Goal: Information Seeking & Learning: Learn about a topic

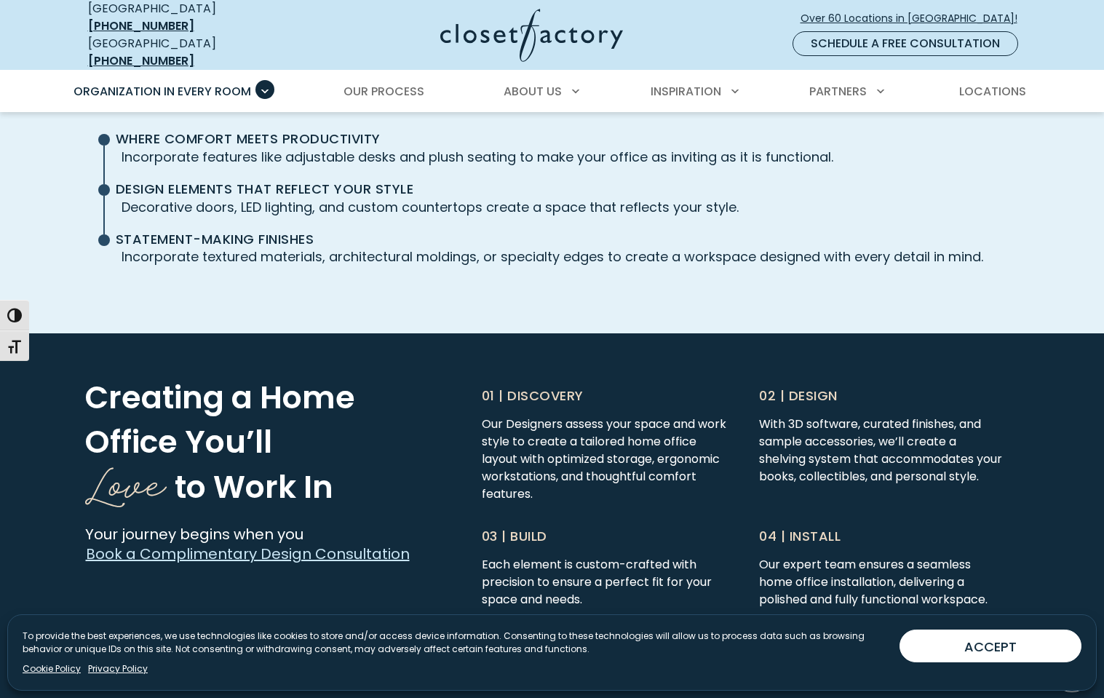
scroll to position [3450, 0]
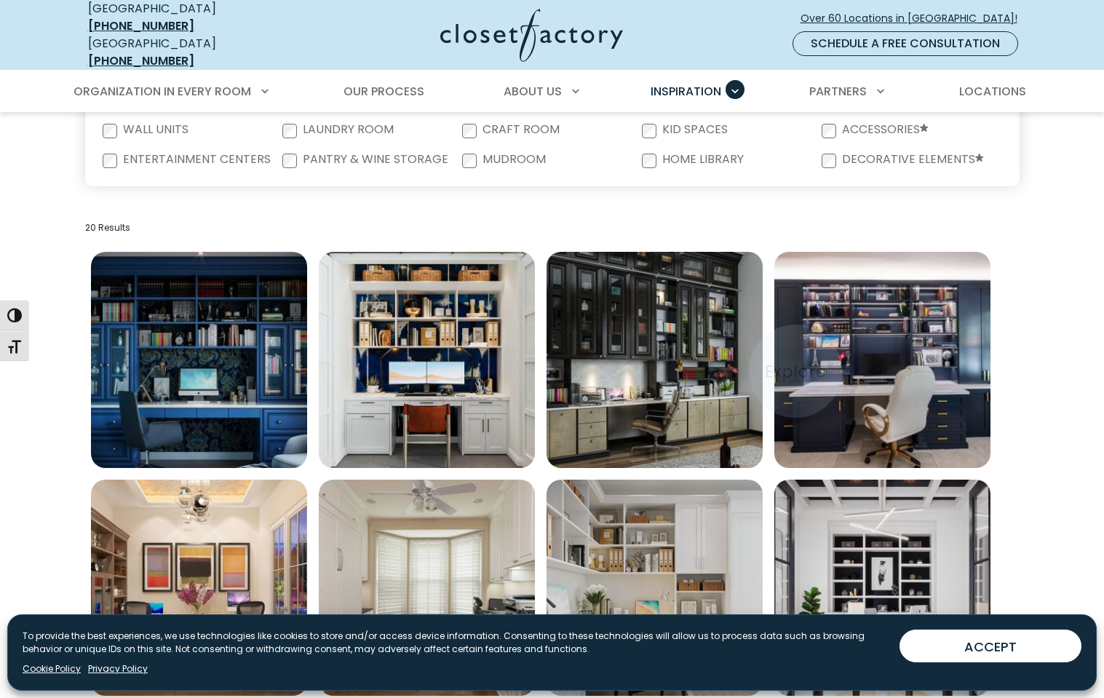
scroll to position [371, 0]
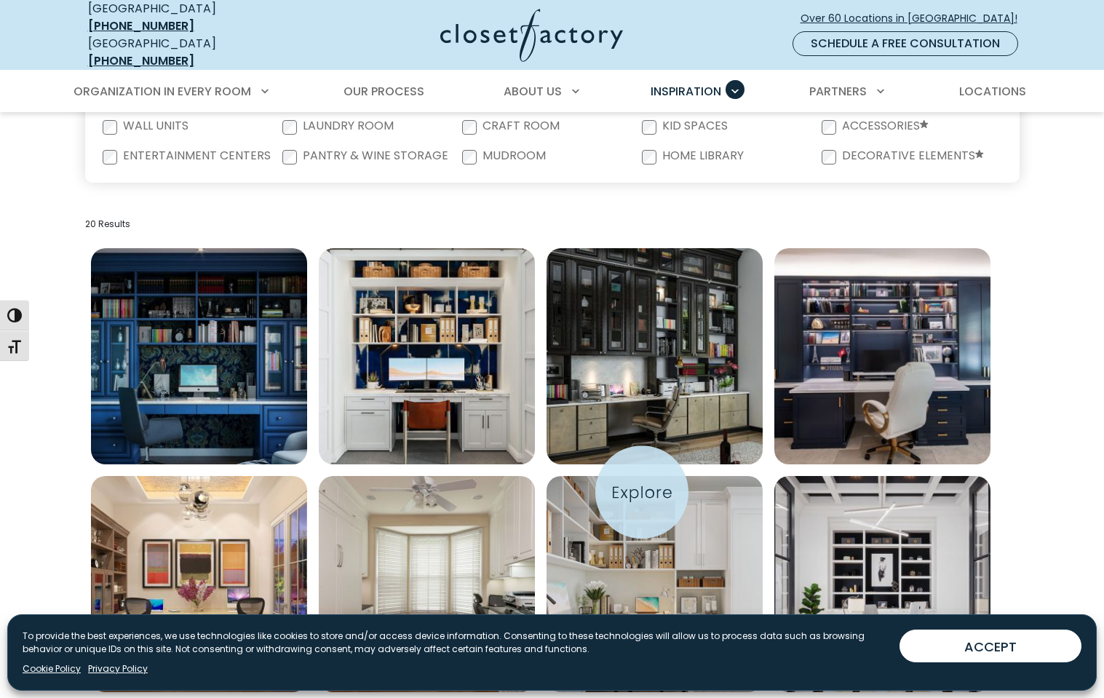
click at [642, 464] on img "Open inspiration gallery to preview enlarged image" at bounding box center [655, 356] width 216 height 216
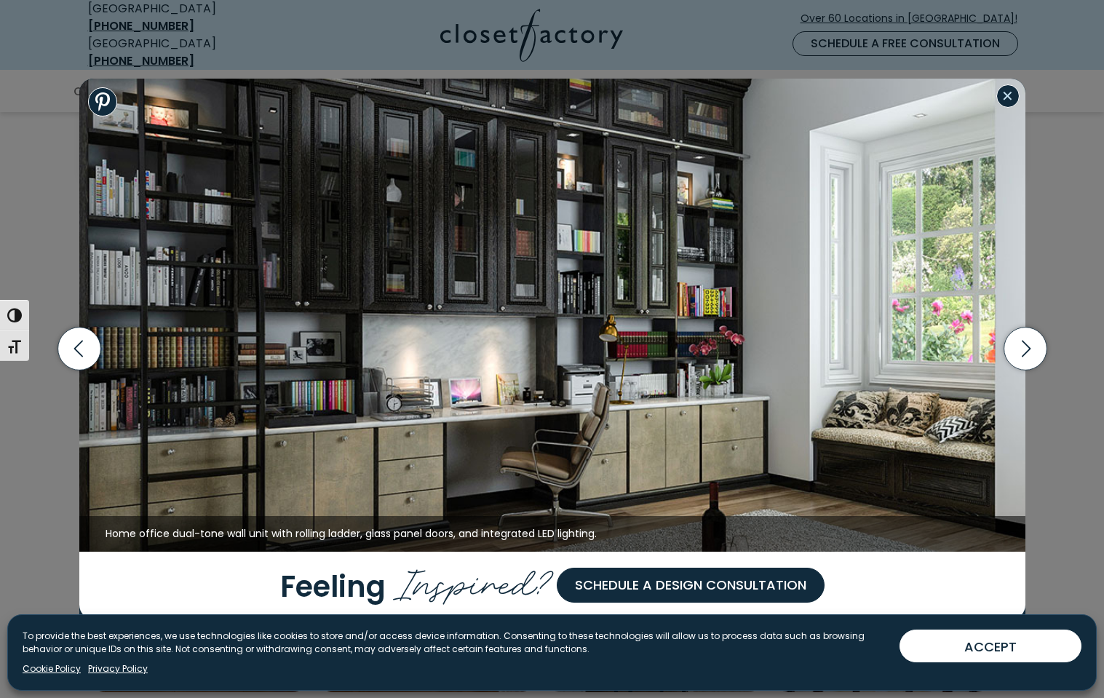
click at [1005, 93] on button "Close modal" at bounding box center [1007, 95] width 23 height 23
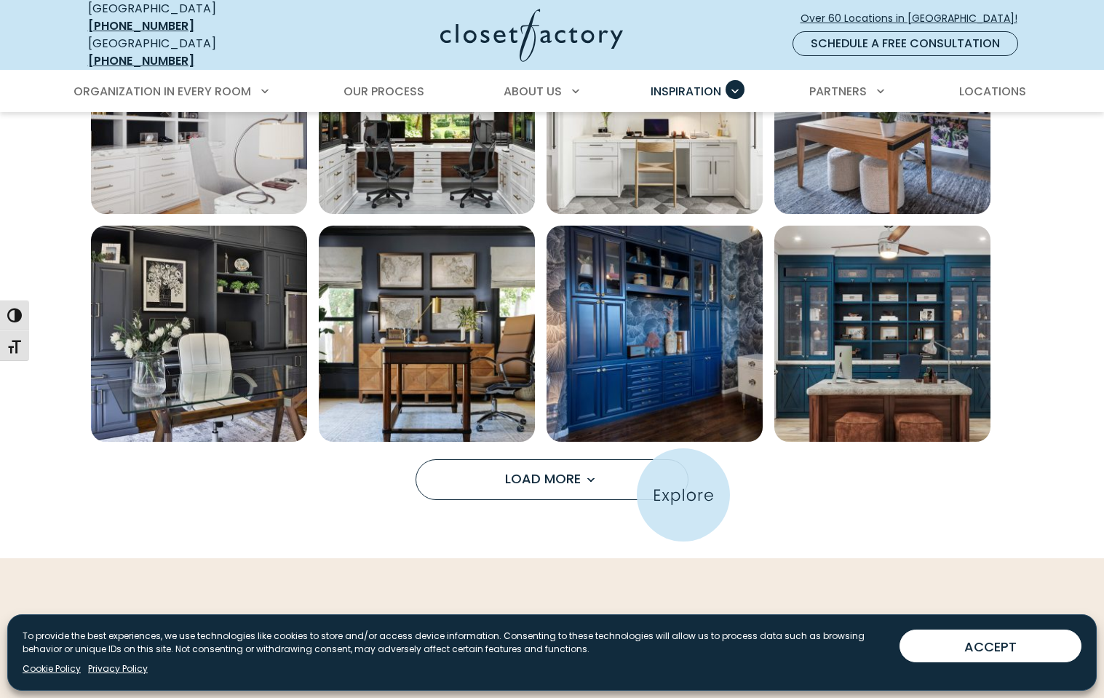
scroll to position [1087, 0]
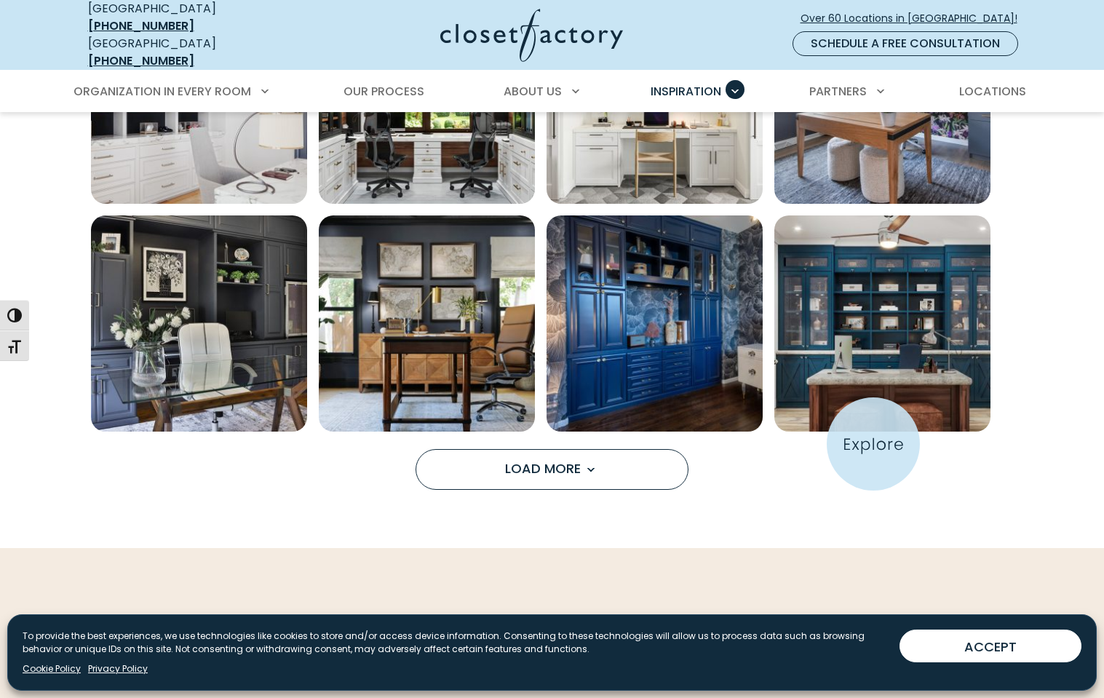
click at [873, 432] on img "Open inspiration gallery to preview enlarged image" at bounding box center [882, 323] width 216 height 216
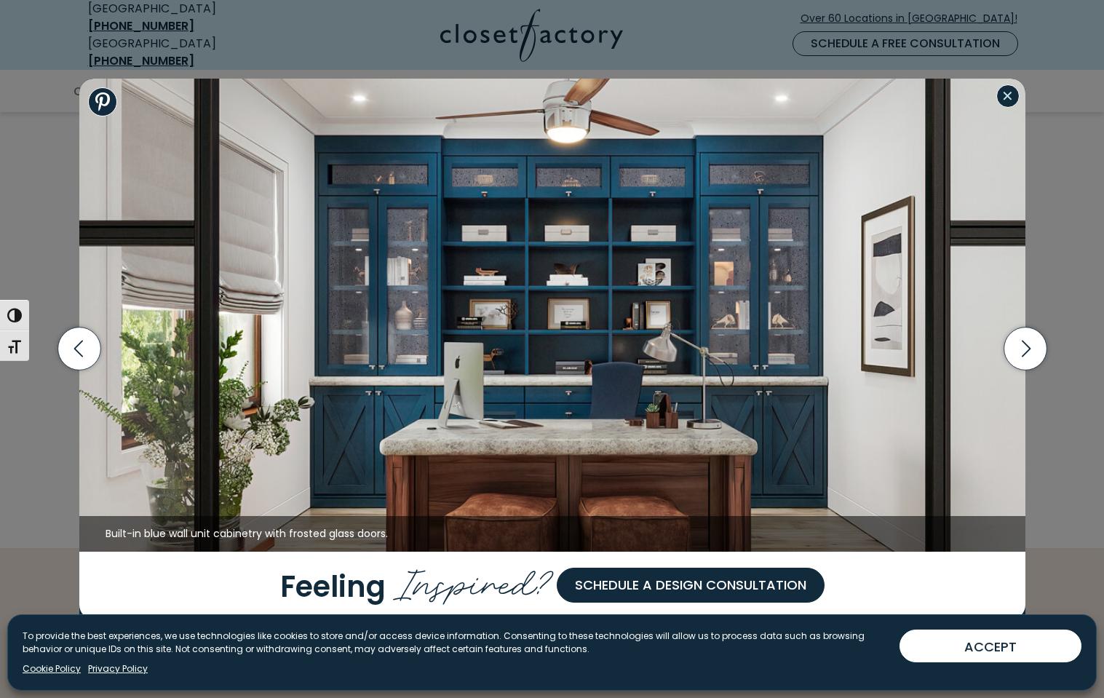
click at [1004, 97] on button "Close modal" at bounding box center [1007, 95] width 23 height 23
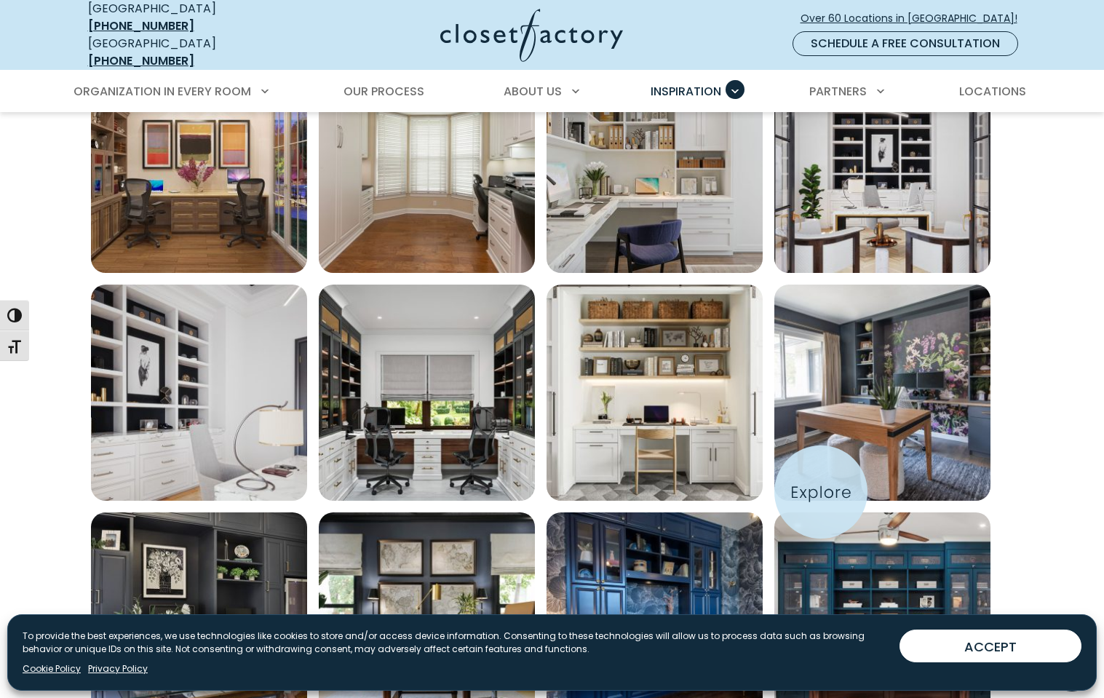
scroll to position [381, 0]
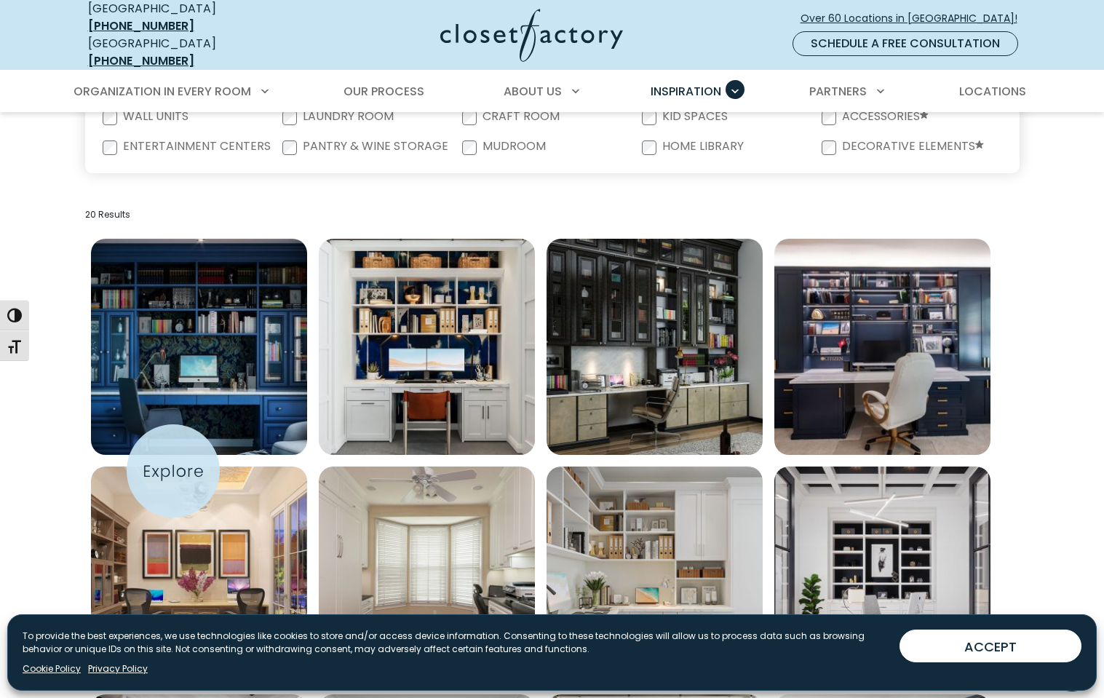
click at [173, 455] on img "Open inspiration gallery to preview enlarged image" at bounding box center [199, 347] width 216 height 216
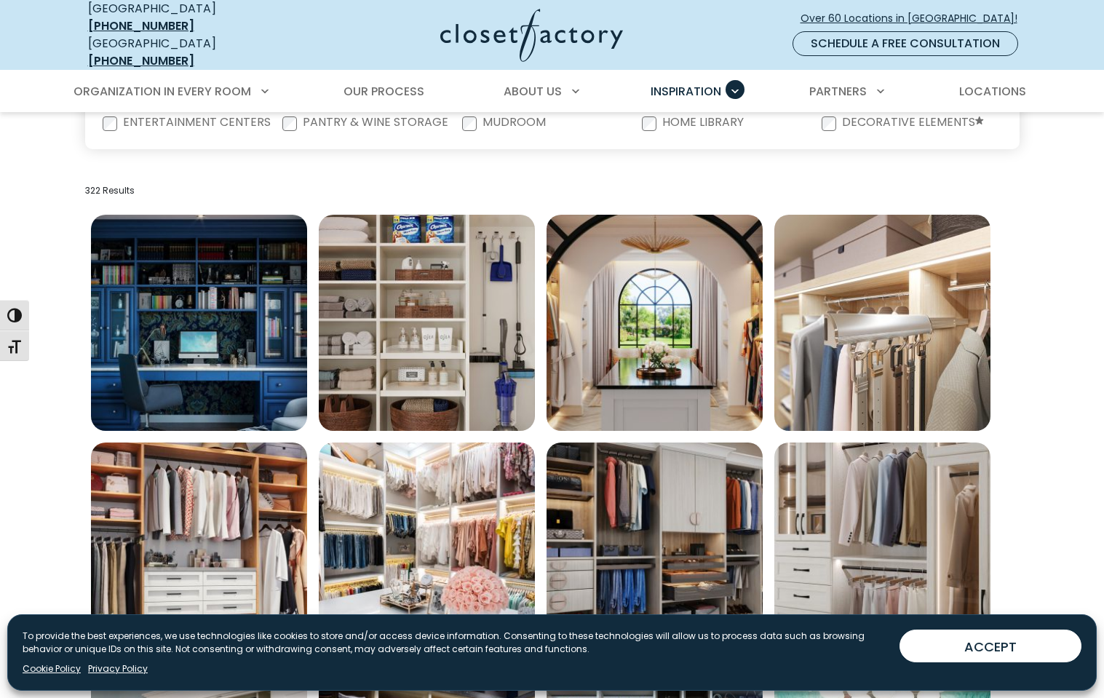
scroll to position [585, 0]
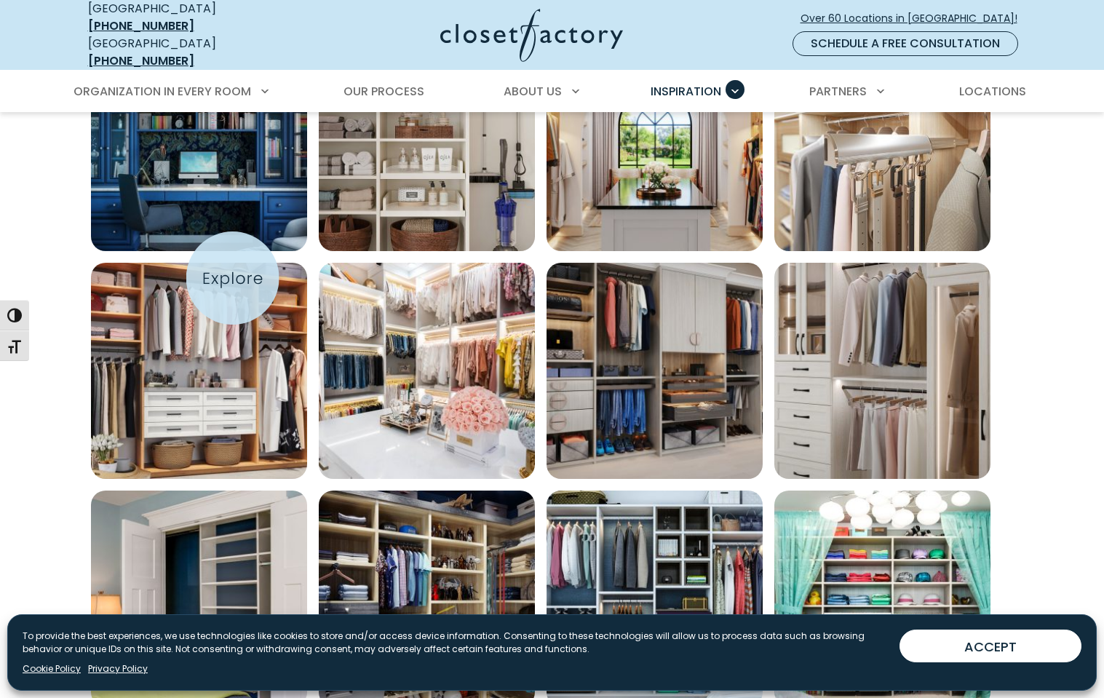
click at [233, 251] on img "Open inspiration gallery to preview enlarged image" at bounding box center [199, 143] width 216 height 216
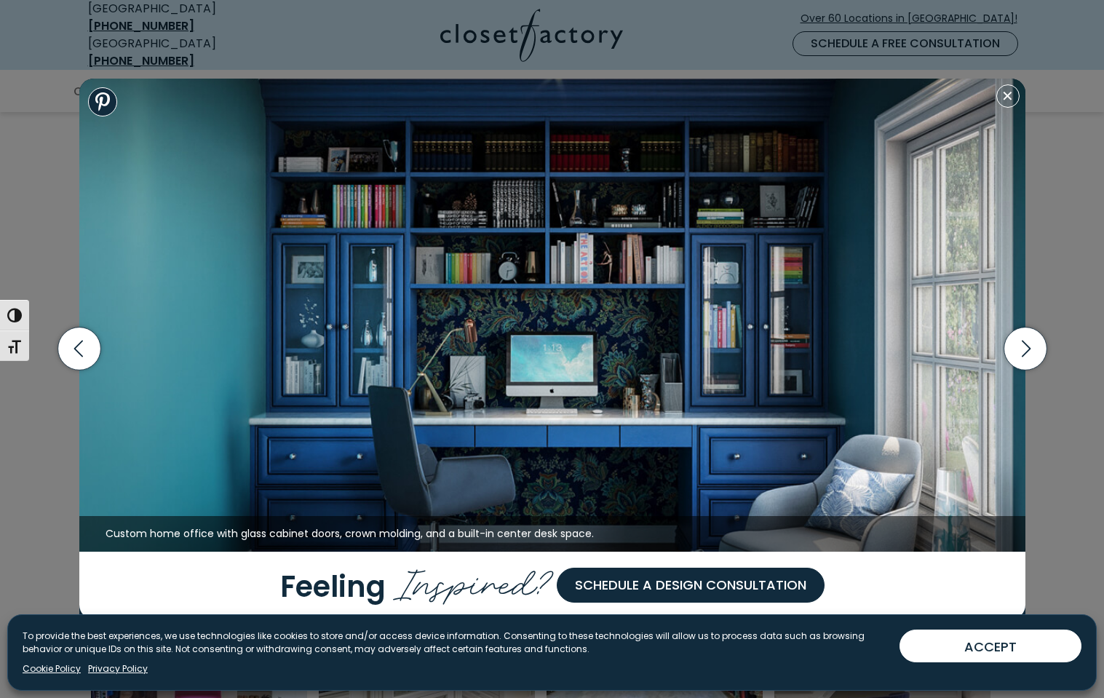
scroll to position [994, 0]
click at [999, 97] on button "Close modal" at bounding box center [1007, 95] width 23 height 23
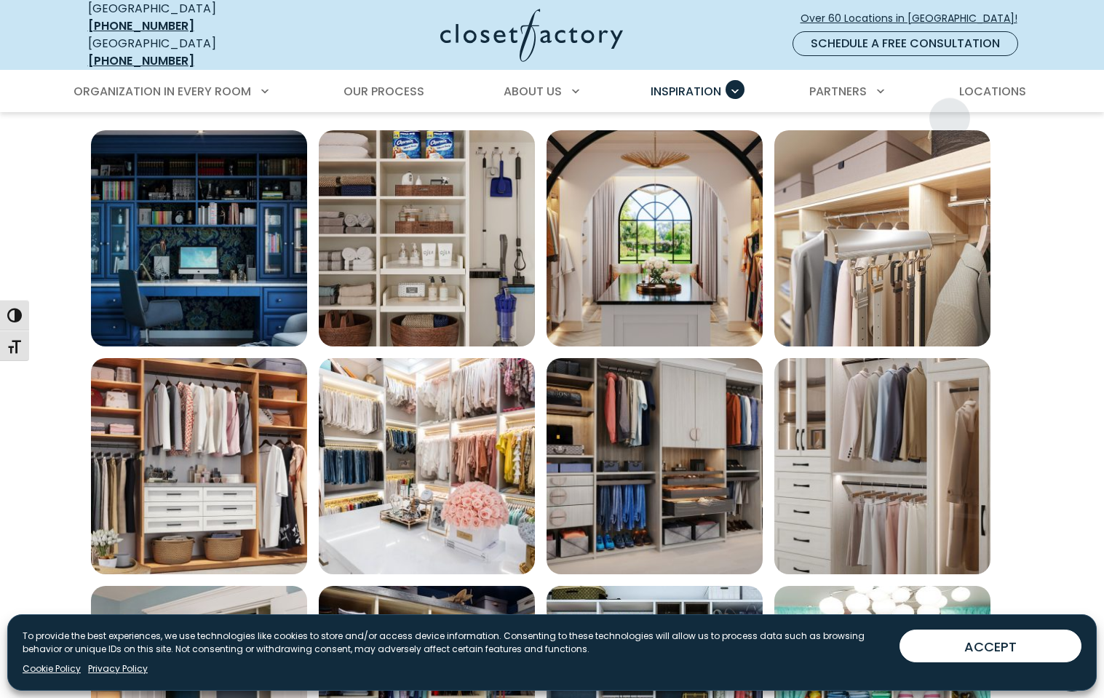
scroll to position [480, 0]
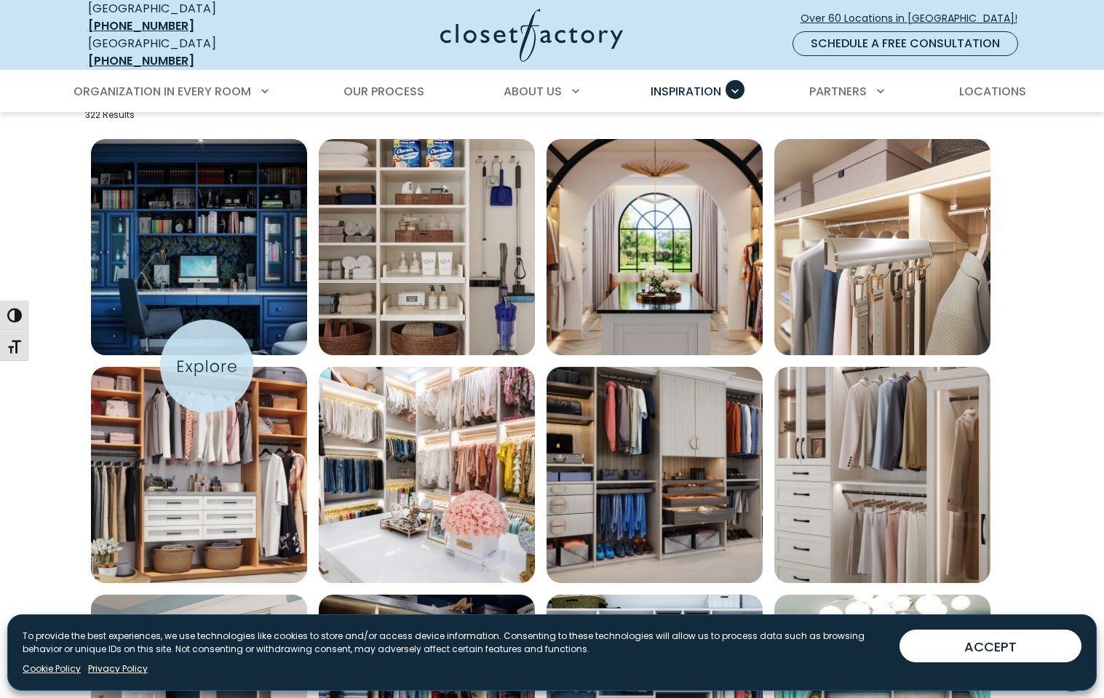
click at [207, 355] on img "Open inspiration gallery to preview enlarged image" at bounding box center [199, 247] width 216 height 216
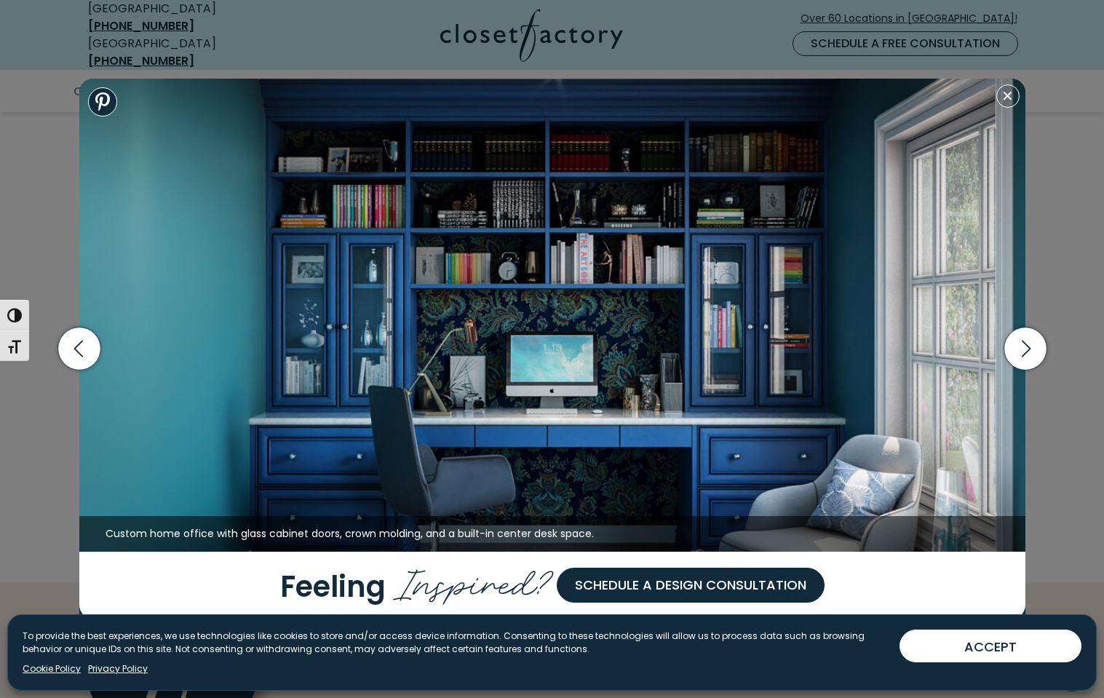
scroll to position [1051, 0]
click at [1003, 94] on button "Close modal" at bounding box center [1007, 95] width 23 height 23
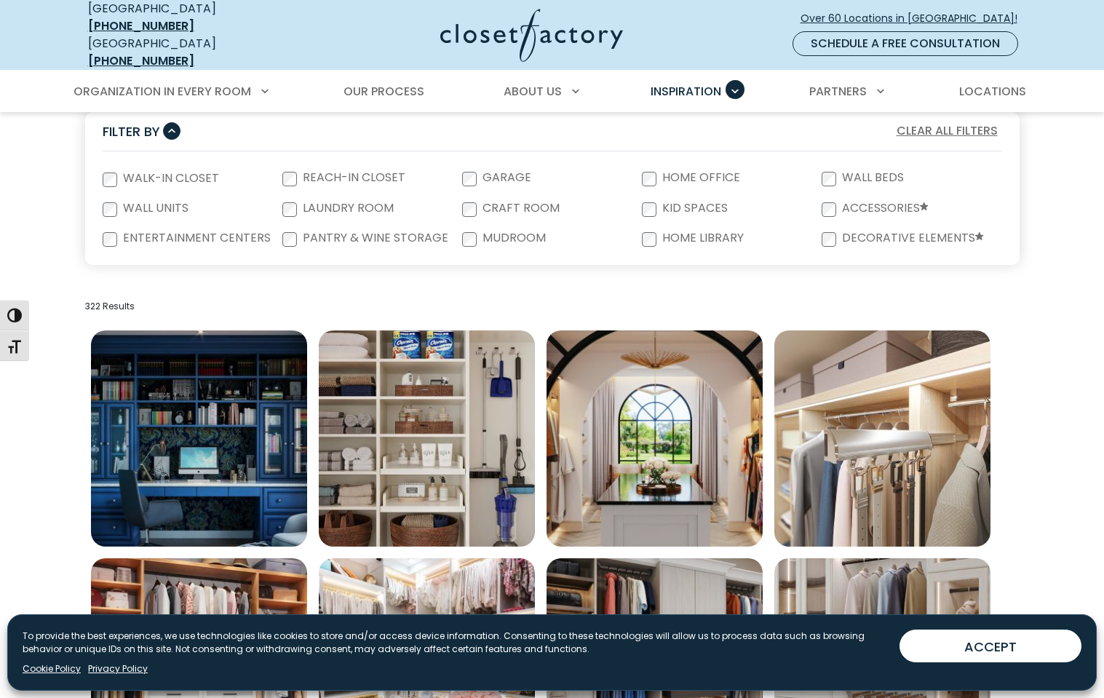
scroll to position [119, 0]
